Goal: Find contact information

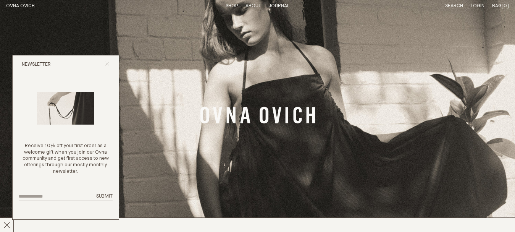
click at [109, 65] on icon "Close popup" at bounding box center [107, 63] width 5 height 5
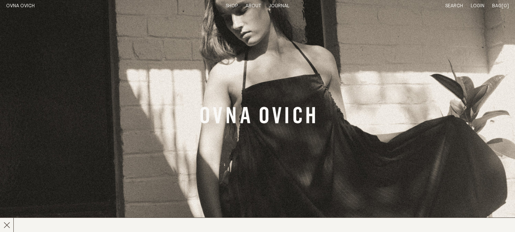
click at [231, 5] on link "Shop" at bounding box center [232, 5] width 12 height 5
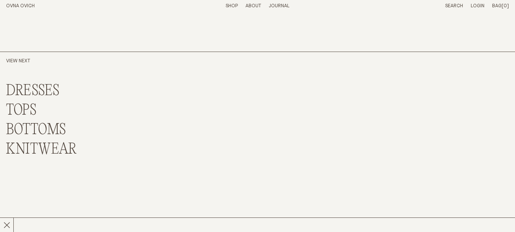
scroll to position [1871, 0]
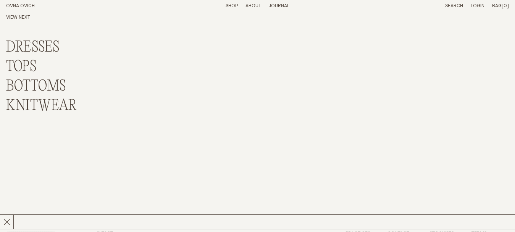
click at [66, 100] on link "KNITWEAR" at bounding box center [41, 106] width 71 height 16
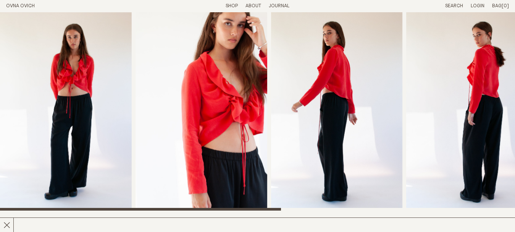
click at [185, 76] on img "2 / 7" at bounding box center [202, 111] width 132 height 198
click at [152, 77] on img "2 / 7" at bounding box center [202, 111] width 132 height 198
click at [206, 141] on img "2 / 7" at bounding box center [202, 111] width 132 height 198
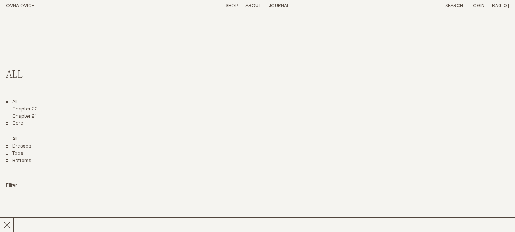
scroll to position [191, 0]
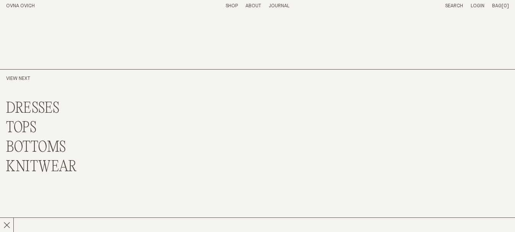
click at [58, 163] on link "KNITWEAR" at bounding box center [41, 167] width 71 height 16
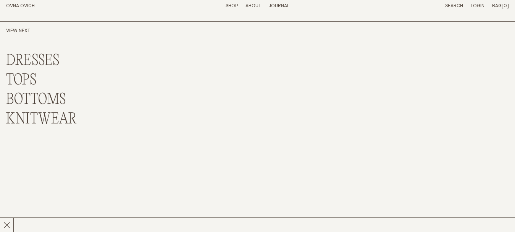
scroll to position [266, 0]
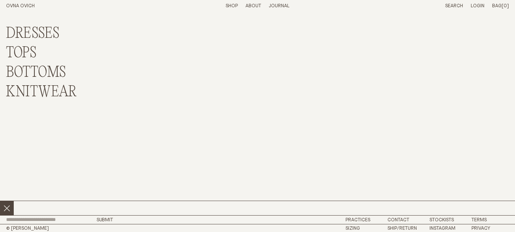
click at [3, 207] on icon at bounding box center [6, 208] width 7 height 7
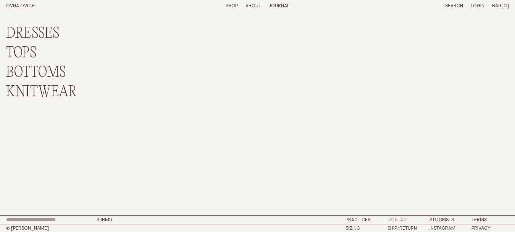
click at [399, 217] on link "Contact" at bounding box center [399, 219] width 22 height 5
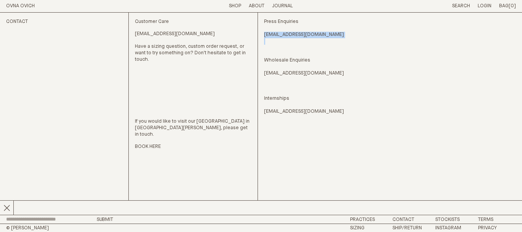
drag, startPoint x: 324, startPoint y: 34, endPoint x: 352, endPoint y: 54, distance: 34.1
click at [346, 50] on p "Press Enquiries [EMAIL_ADDRESS][DOMAIN_NAME] Wholesale Enquiries [EMAIL_ADDRESS…" at bounding box center [322, 48] width 117 height 58
click at [336, 74] on p "Press Enquiries [EMAIL_ADDRESS][DOMAIN_NAME] Wholesale Enquiries [EMAIL_ADDRESS…" at bounding box center [322, 48] width 117 height 58
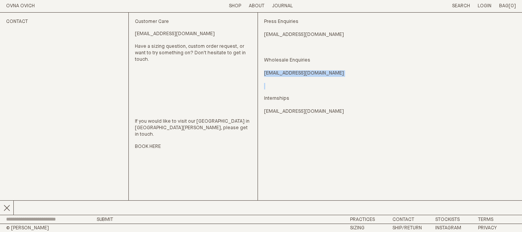
drag, startPoint x: 336, startPoint y: 74, endPoint x: 268, endPoint y: 75, distance: 68.0
click at [268, 75] on p "Press Enquiries [EMAIL_ADDRESS][DOMAIN_NAME] Wholesale Enquiries [EMAIL_ADDRESS…" at bounding box center [322, 48] width 117 height 58
copy div "[EMAIL_ADDRESS][DOMAIN_NAME]"
click at [292, 32] on link "[EMAIL_ADDRESS][DOMAIN_NAME]" at bounding box center [304, 35] width 80 height 6
click at [460, 82] on div "Press Enquiries [EMAIL_ADDRESS][DOMAIN_NAME] Wholesale Enquiries [EMAIL_ADDRESS…" at bounding box center [390, 114] width 252 height 202
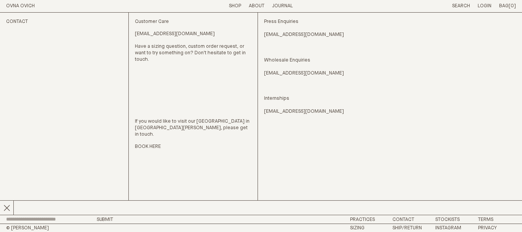
click at [288, 71] on link "[EMAIL_ADDRESS][DOMAIN_NAME]" at bounding box center [304, 73] width 80 height 6
click at [491, 113] on div "Press Enquiries [EMAIL_ADDRESS][DOMAIN_NAME] Wholesale Enquiries [EMAIL_ADDRESS…" at bounding box center [390, 114] width 252 height 202
click at [312, 113] on link "[EMAIL_ADDRESS][DOMAIN_NAME]" at bounding box center [304, 111] width 80 height 6
click at [450, 123] on div "Press Enquiries [EMAIL_ADDRESS][DOMAIN_NAME] Wholesale Enquiries [EMAIL_ADDRESS…" at bounding box center [390, 114] width 252 height 202
click at [452, 216] on footer "Submit Practices Contact [DEMOGRAPHIC_DATA] Terms © OVNA OVICH [GEOGRAPHIC_DATA…" at bounding box center [261, 223] width 522 height 17
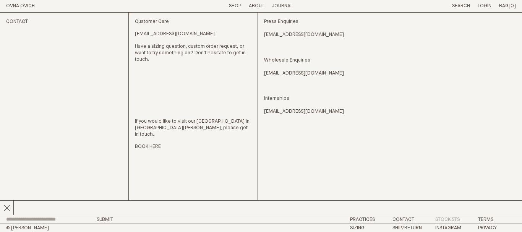
click at [451, 218] on link "Stockists" at bounding box center [447, 219] width 24 height 5
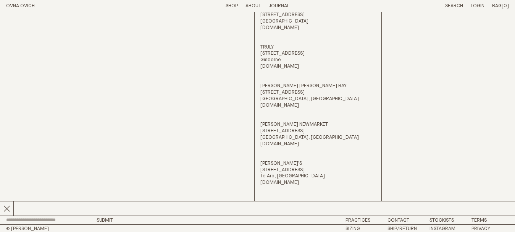
scroll to position [193, 0]
